Goal: Transaction & Acquisition: Subscribe to service/newsletter

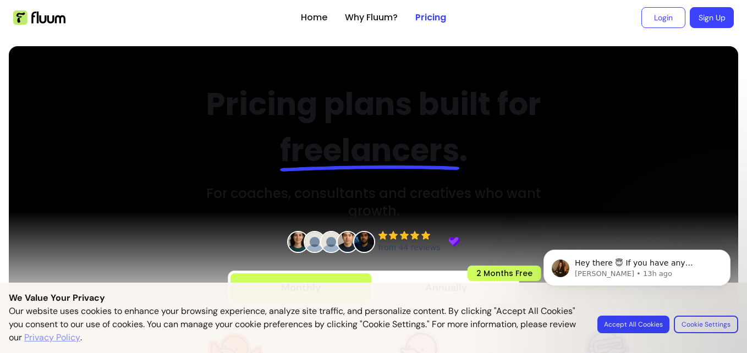
scroll to position [147, 0]
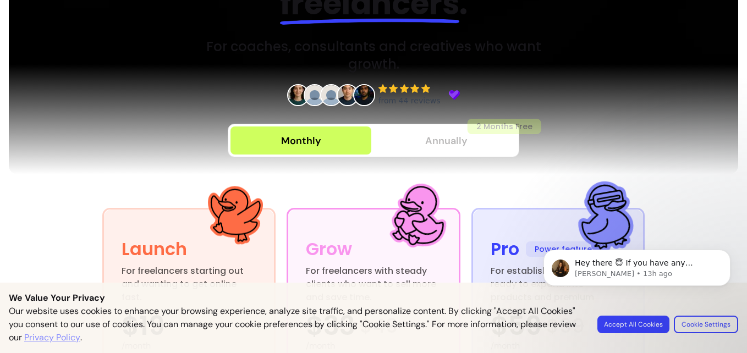
click at [439, 145] on span "Annually" at bounding box center [446, 140] width 42 height 15
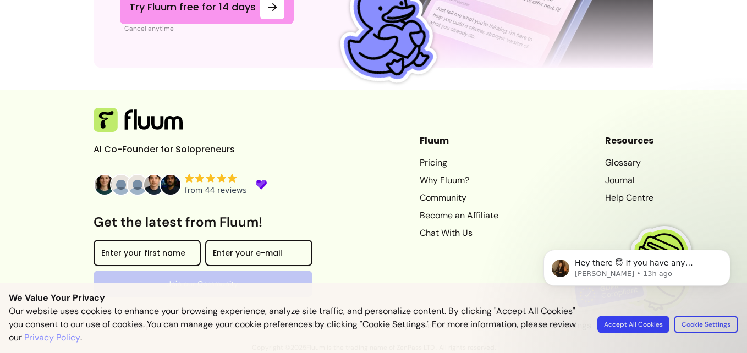
scroll to position [4399, 0]
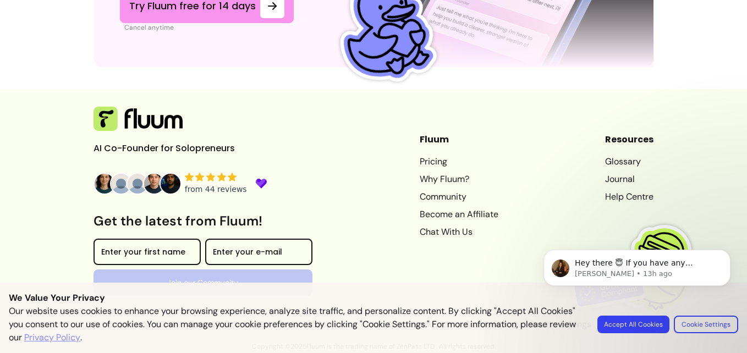
click at [468, 215] on link "Become an Affiliate" at bounding box center [459, 214] width 79 height 13
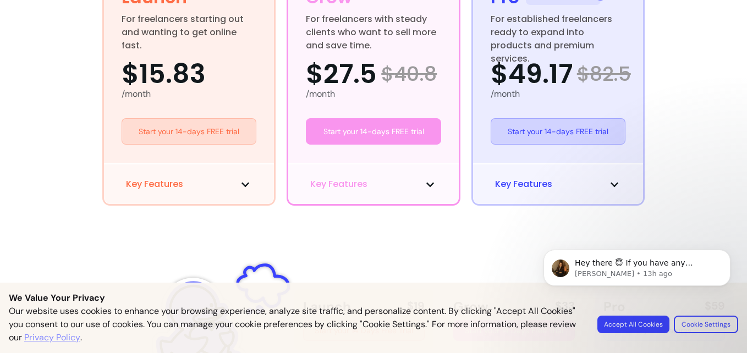
scroll to position [366, 0]
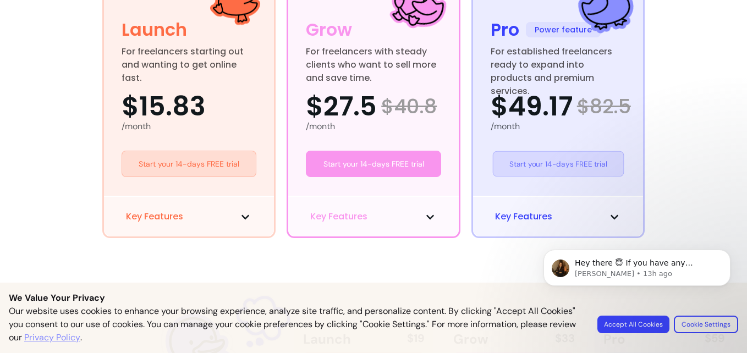
click at [537, 167] on link "Start your 14-days FREE trial" at bounding box center [557, 164] width 131 height 26
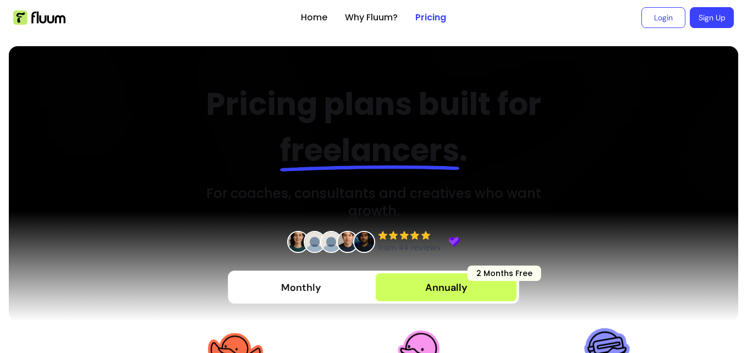
scroll to position [220, 0]
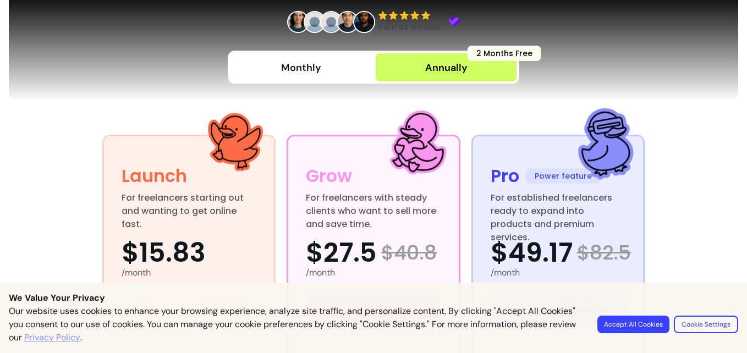
click at [439, 60] on span "Annually" at bounding box center [446, 67] width 42 height 15
